Goal: Information Seeking & Learning: Learn about a topic

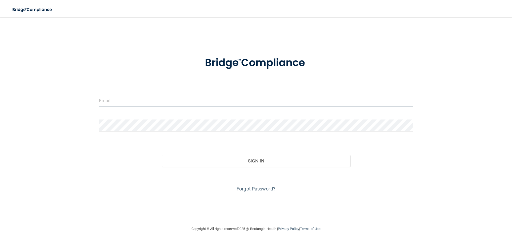
click at [165, 101] on input "email" at bounding box center [256, 100] width 314 height 12
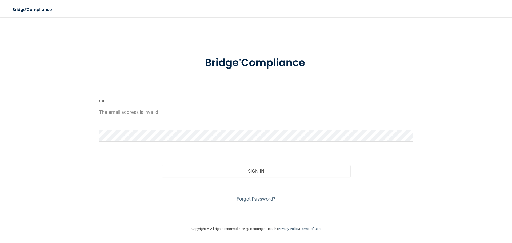
type input "[EMAIL_ADDRESS][DOMAIN_NAME]"
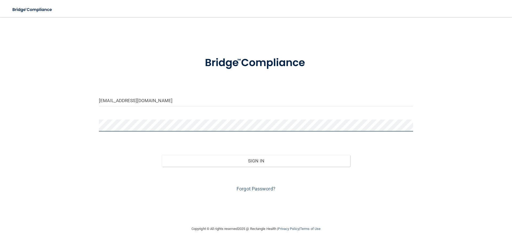
click at [88, 124] on div "[EMAIL_ADDRESS][DOMAIN_NAME] Invalid email/password. You don't have permission …" at bounding box center [256, 121] width 491 height 198
click at [162, 155] on button "Sign In" at bounding box center [256, 161] width 189 height 12
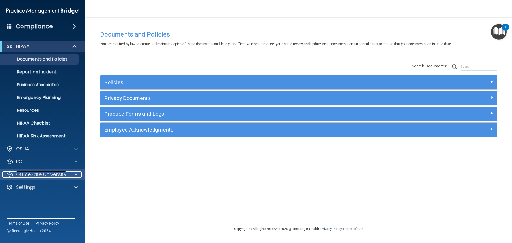
click at [69, 172] on div at bounding box center [75, 174] width 13 height 6
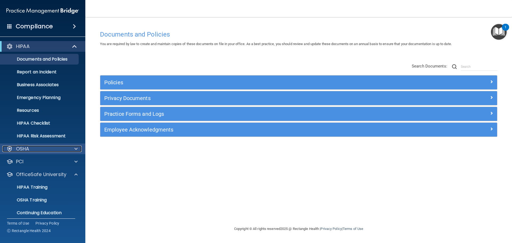
click at [72, 148] on div at bounding box center [75, 149] width 13 height 6
click at [42, 212] on p "Continuing Education" at bounding box center [39, 212] width 73 height 5
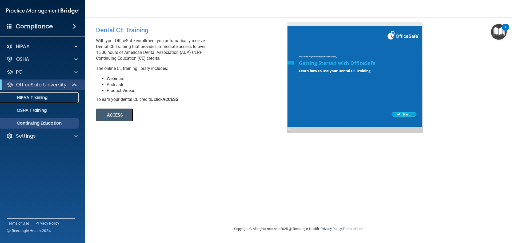
click at [38, 95] on p "HIPAA Training" at bounding box center [25, 97] width 44 height 5
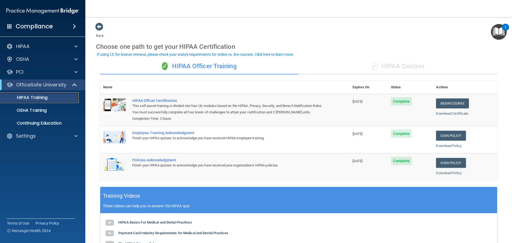
scroll to position [53, 0]
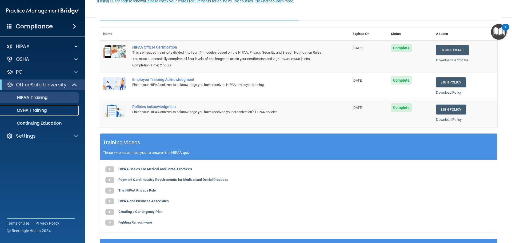
click at [40, 111] on p "OSHA Training" at bounding box center [24, 110] width 43 height 5
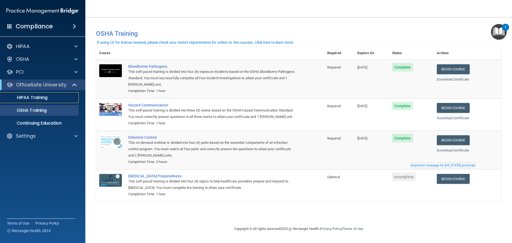
click at [42, 101] on link "HIPAA Training" at bounding box center [37, 97] width 84 height 11
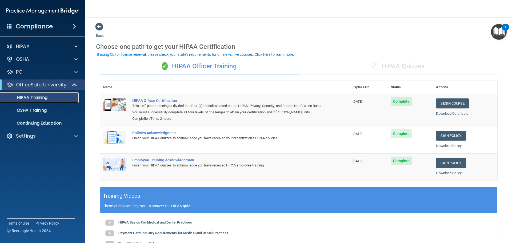
scroll to position [27, 0]
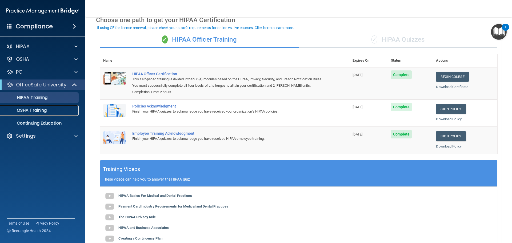
click at [33, 110] on p "OSHA Training" at bounding box center [24, 110] width 43 height 5
